Goal: Information Seeking & Learning: Learn about a topic

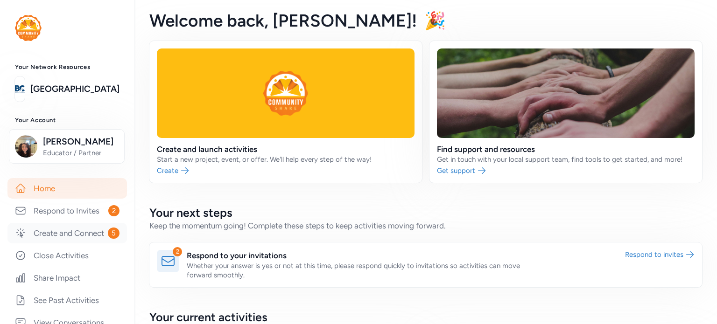
click at [65, 226] on link "Create and Connect 5" at bounding box center [66, 233] width 119 height 21
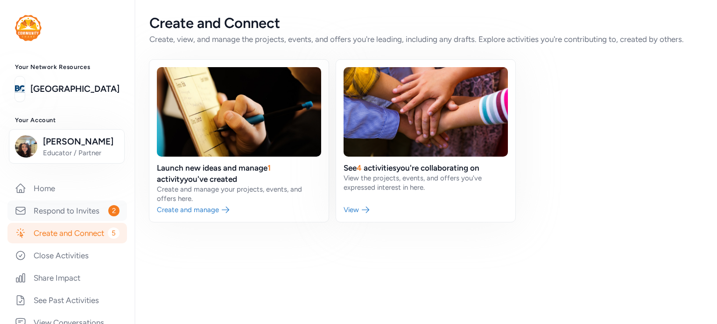
click at [66, 211] on link "Respond to Invites 2" at bounding box center [66, 211] width 119 height 21
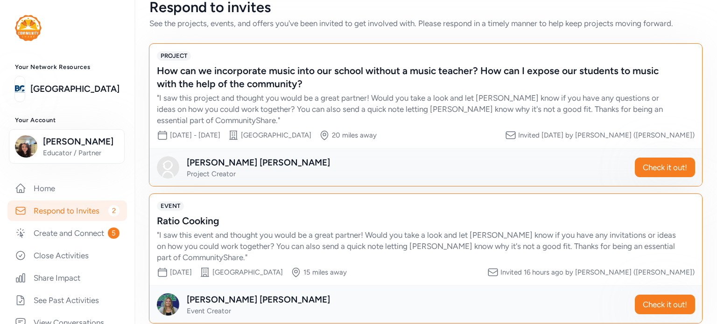
scroll to position [30, 0]
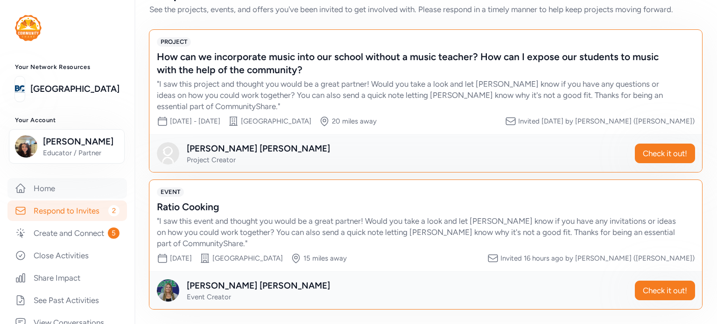
click at [45, 193] on link "Home" at bounding box center [66, 188] width 119 height 21
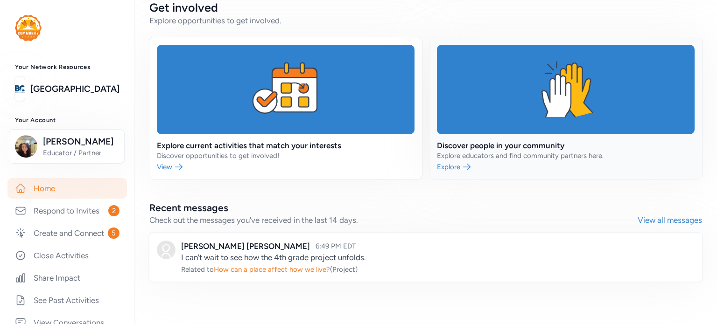
scroll to position [512, 0]
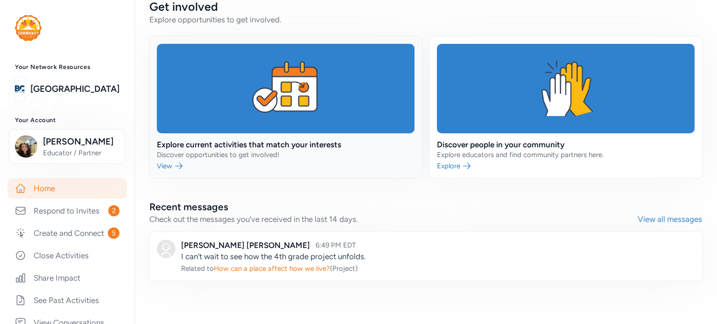
click at [218, 105] on link at bounding box center [285, 107] width 272 height 142
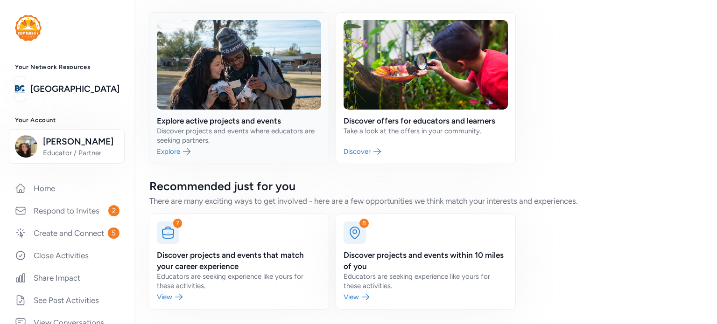
scroll to position [58, 0]
click at [226, 123] on link at bounding box center [238, 88] width 179 height 151
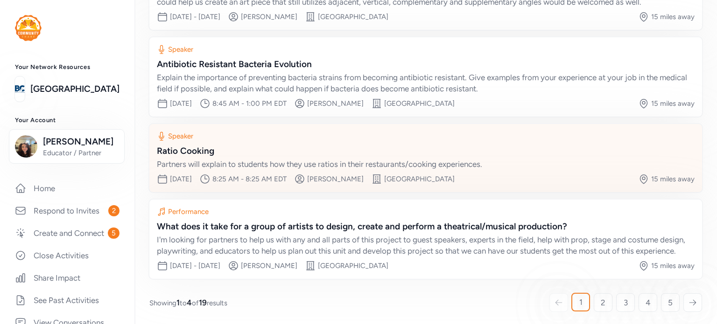
scroll to position [165, 0]
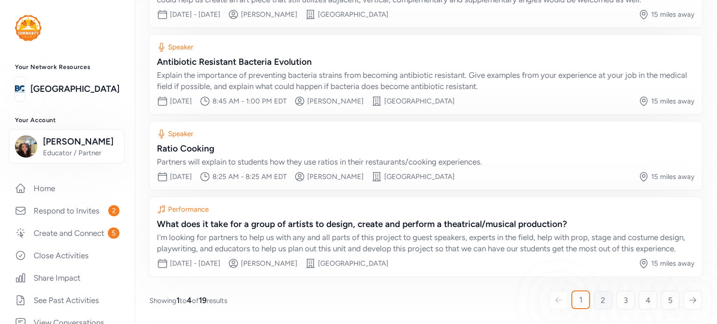
click at [601, 304] on span "2" at bounding box center [603, 300] width 5 height 11
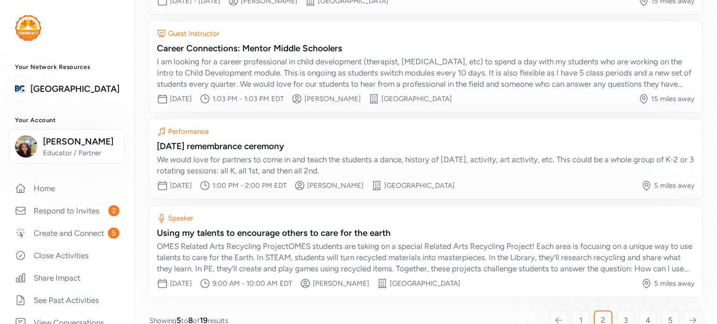
scroll to position [199, 0]
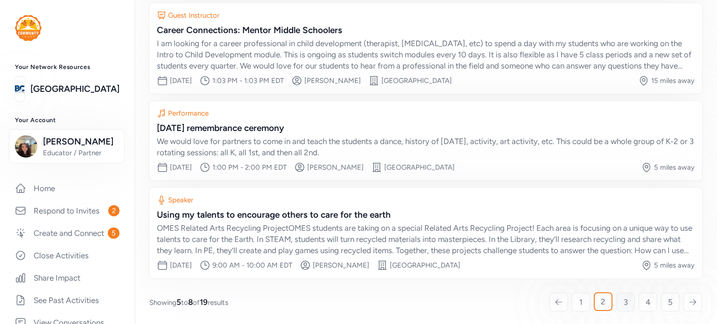
click at [616, 306] on link "3" at bounding box center [625, 302] width 19 height 19
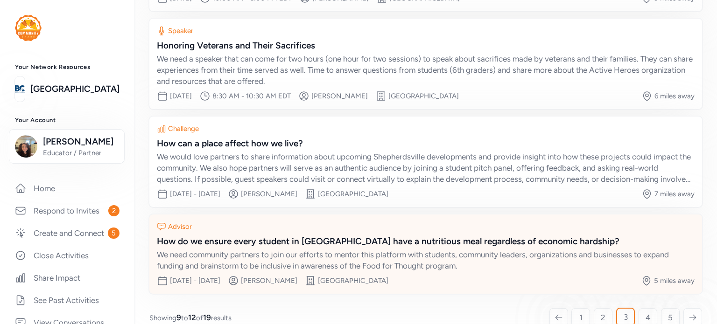
scroll to position [176, 0]
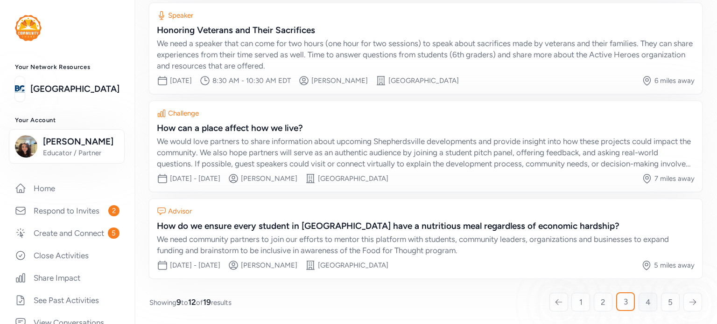
click at [638, 306] on link "4" at bounding box center [647, 302] width 19 height 19
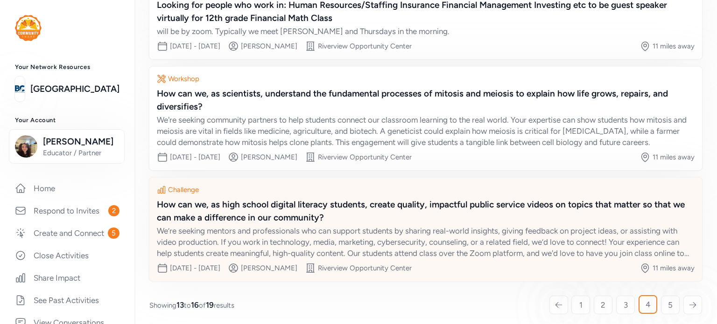
scroll to position [204, 0]
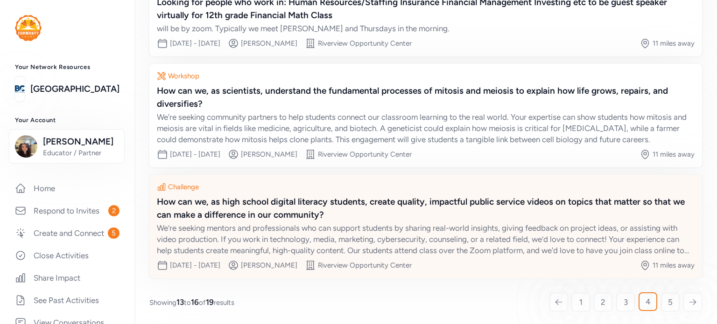
click at [661, 298] on link "5" at bounding box center [670, 302] width 19 height 19
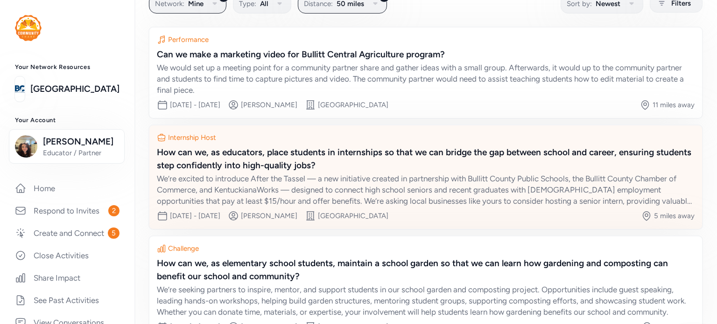
scroll to position [139, 0]
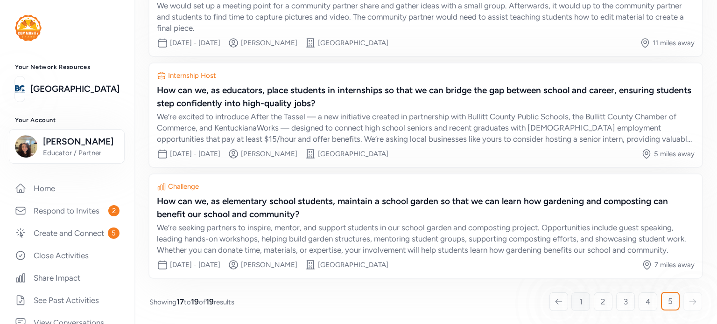
click at [579, 299] on span "1" at bounding box center [580, 301] width 3 height 11
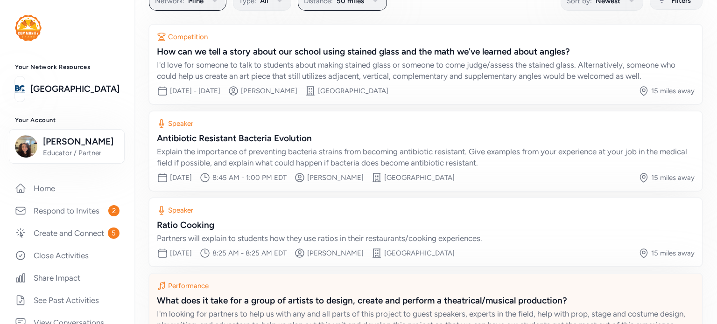
scroll to position [71, 0]
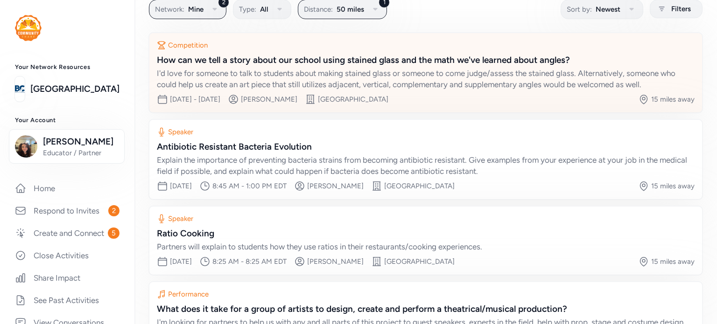
click at [324, 65] on div "How can we tell a story about our school using stained glass and the math we've…" at bounding box center [426, 60] width 538 height 13
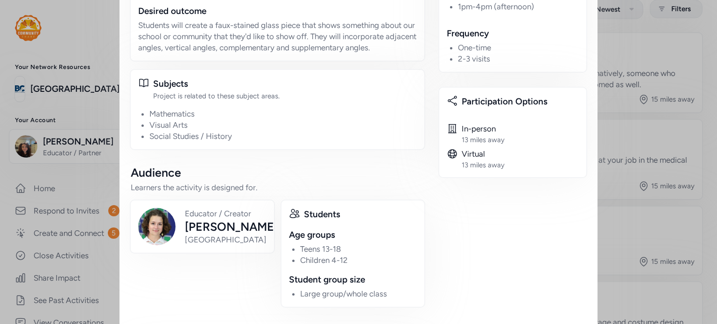
scroll to position [420, 0]
